Goal: Check status

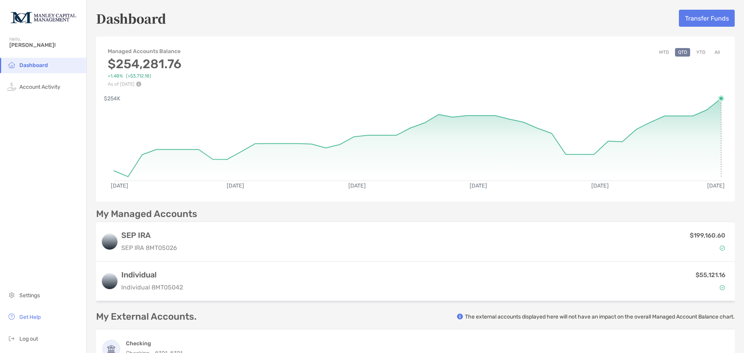
click at [714, 99] on rect at bounding box center [417, 135] width 607 height 74
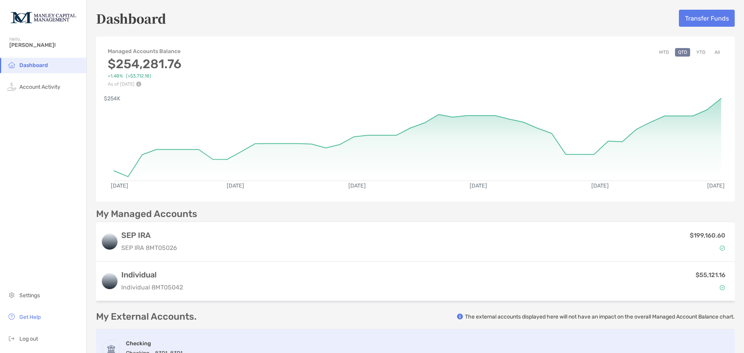
click at [549, 343] on div "Checking Checking ...8301 - 8301" at bounding box center [415, 348] width 638 height 39
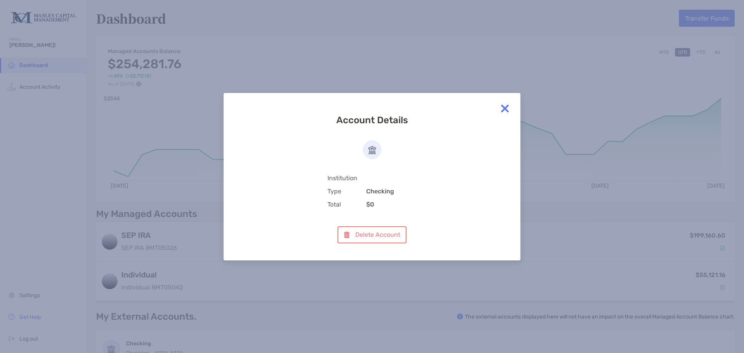
click at [506, 112] on img at bounding box center [504, 108] width 15 height 15
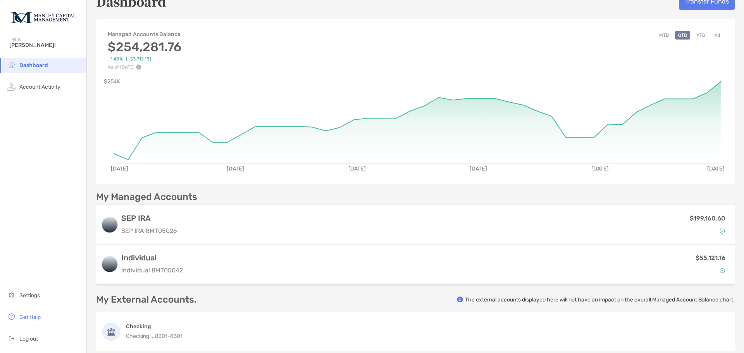
scroll to position [9, 0]
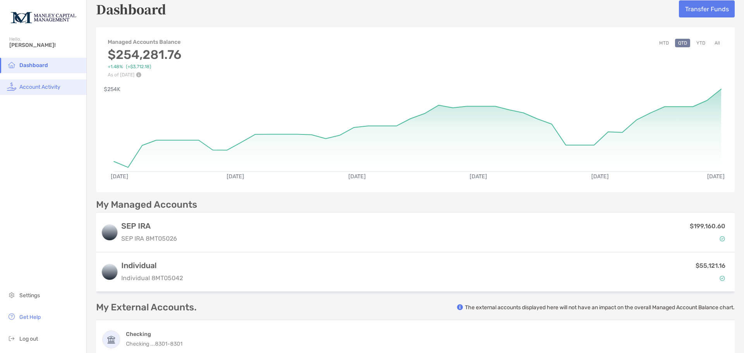
click at [61, 89] on li "Account Activity" at bounding box center [43, 86] width 86 height 15
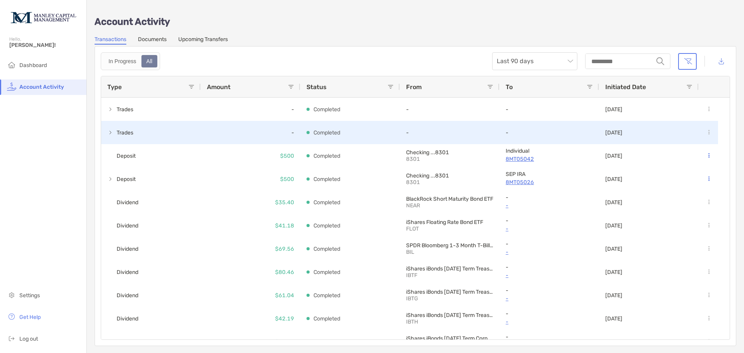
click at [336, 131] on p "Completed" at bounding box center [326, 133] width 27 height 10
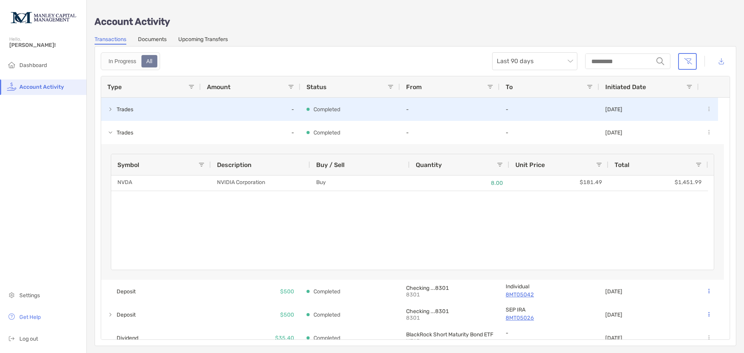
click at [338, 106] on p "Completed" at bounding box center [326, 110] width 27 height 10
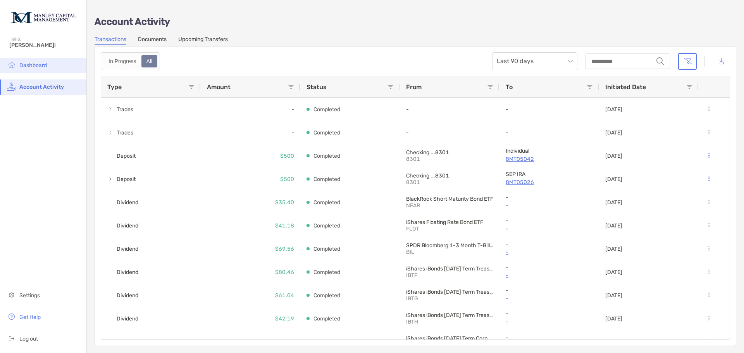
click at [42, 63] on span "Dashboard" at bounding box center [33, 65] width 28 height 7
